Goal: Understand process/instructions: Learn how to perform a task or action

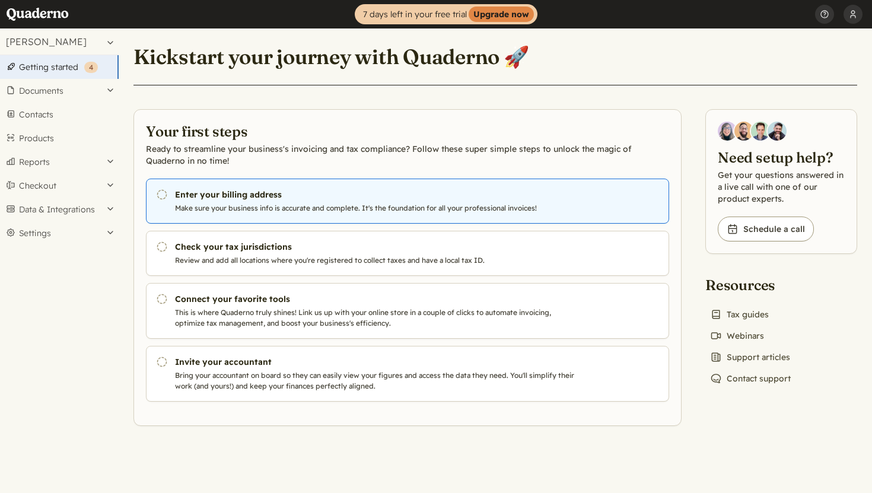
click at [163, 194] on icon "Pending" at bounding box center [162, 195] width 12 height 12
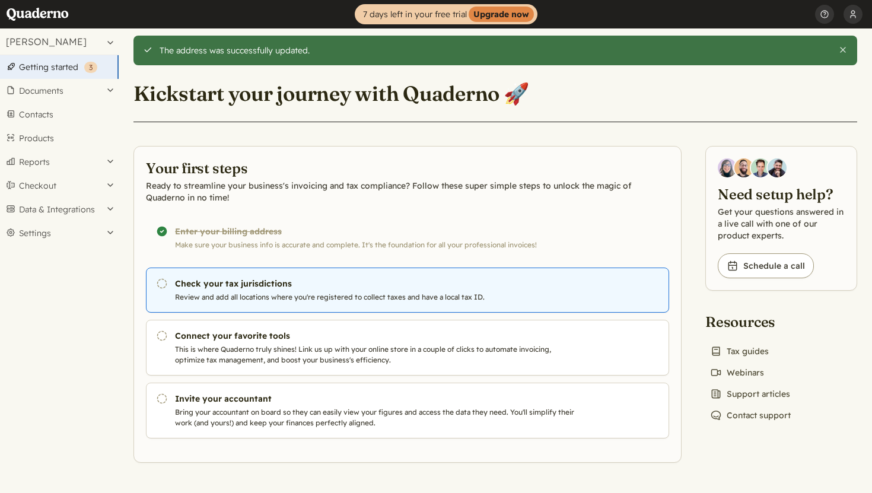
click at [355, 288] on h3 "Check your tax jurisdictions" at bounding box center [377, 284] width 405 height 12
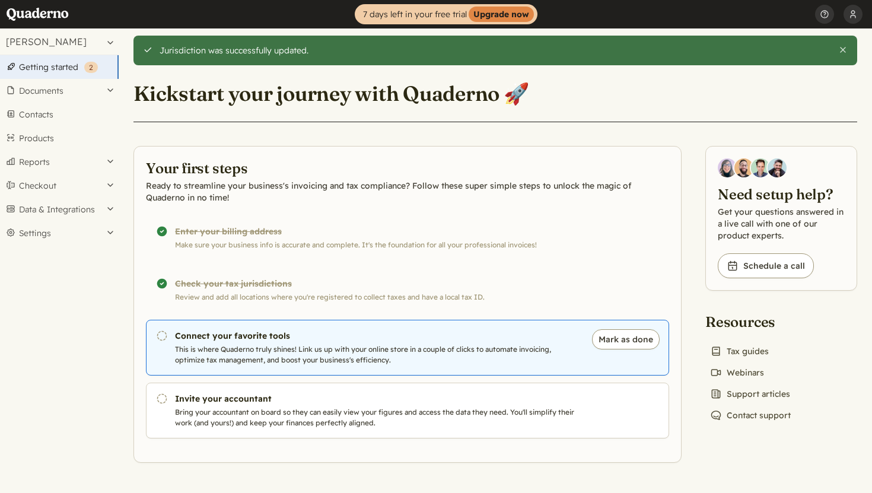
click at [354, 340] on h3 "Connect your favorite tools" at bounding box center [377, 336] width 405 height 12
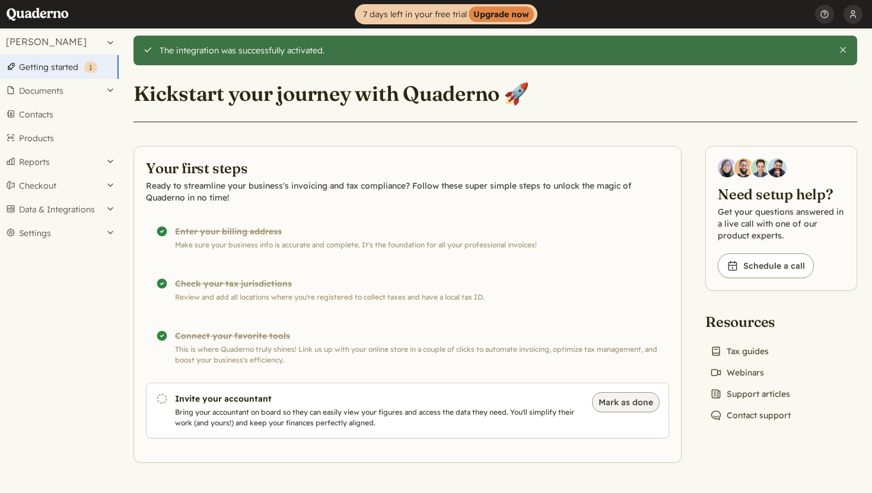
click at [624, 404] on button "Mark as done" at bounding box center [626, 402] width 68 height 20
